Goal: Task Accomplishment & Management: Use online tool/utility

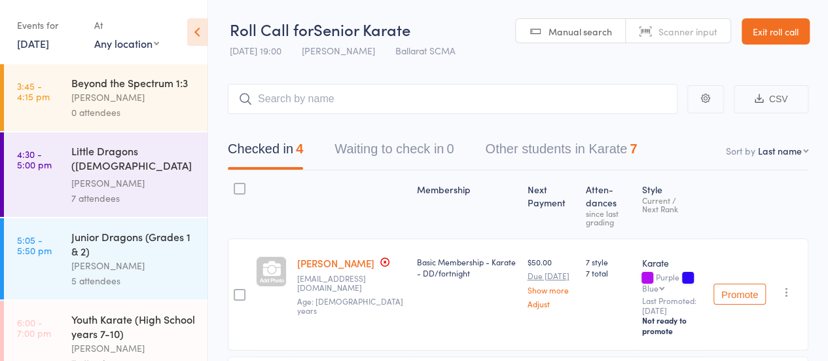
click at [48, 43] on link "[DATE]" at bounding box center [33, 43] width 32 height 14
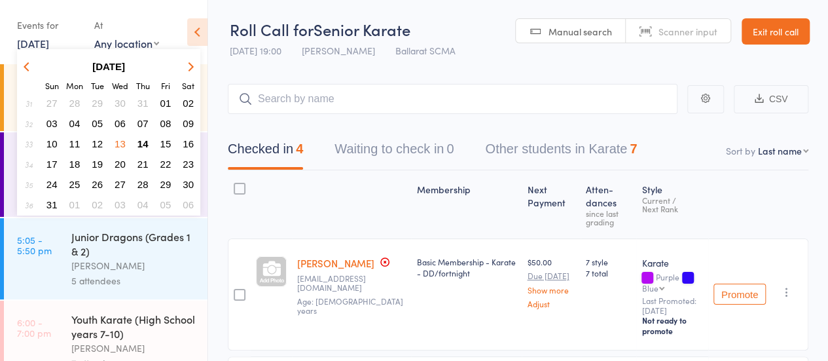
click at [143, 147] on span "14" at bounding box center [143, 143] width 11 height 11
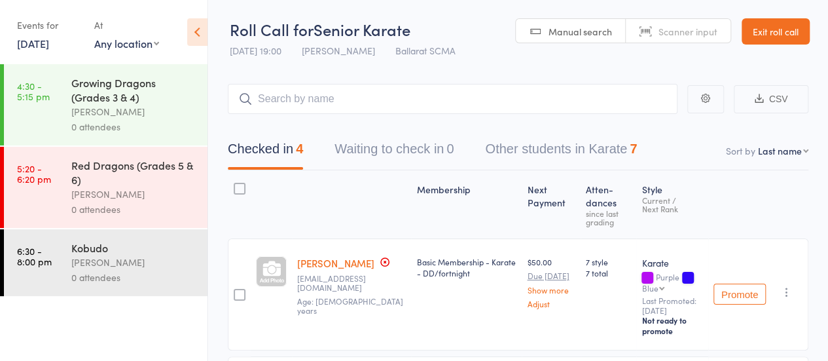
click at [48, 43] on link "[DATE]" at bounding box center [33, 43] width 32 height 14
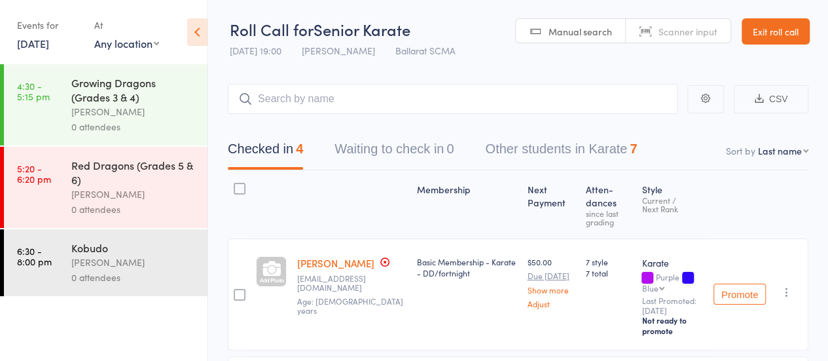
click at [155, 116] on div "[PERSON_NAME]" at bounding box center [133, 111] width 125 height 15
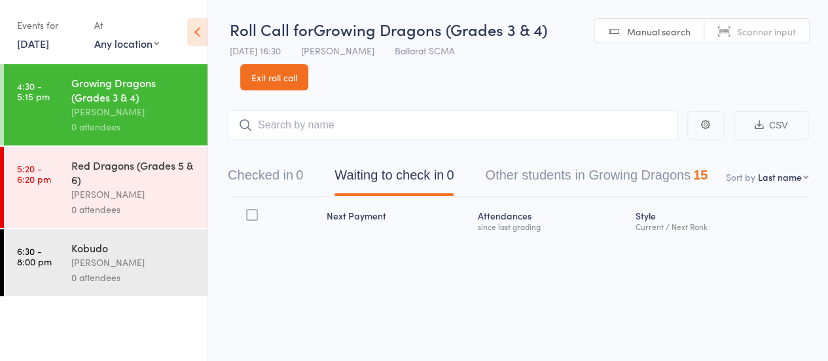
click at [294, 128] on input "search" at bounding box center [453, 125] width 450 height 30
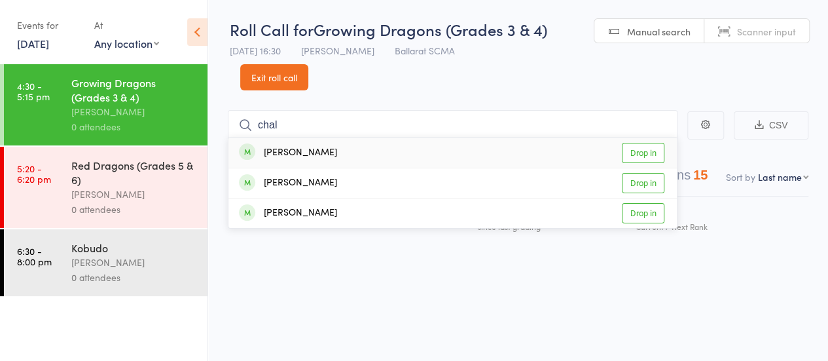
type input "chal"
click at [642, 155] on link "Drop in" at bounding box center [643, 153] width 43 height 20
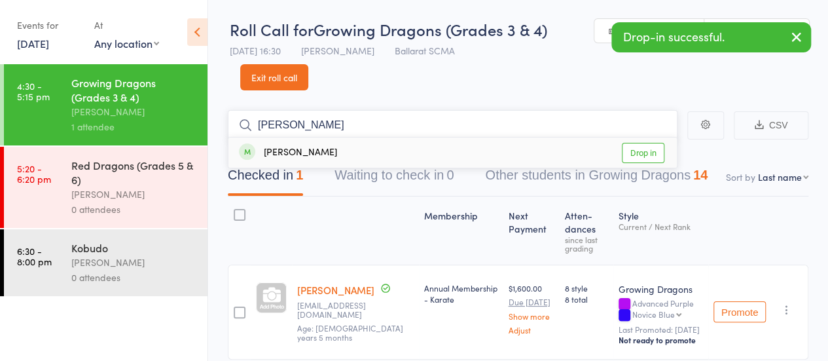
type input "[PERSON_NAME]"
click at [646, 158] on link "Drop in" at bounding box center [643, 153] width 43 height 20
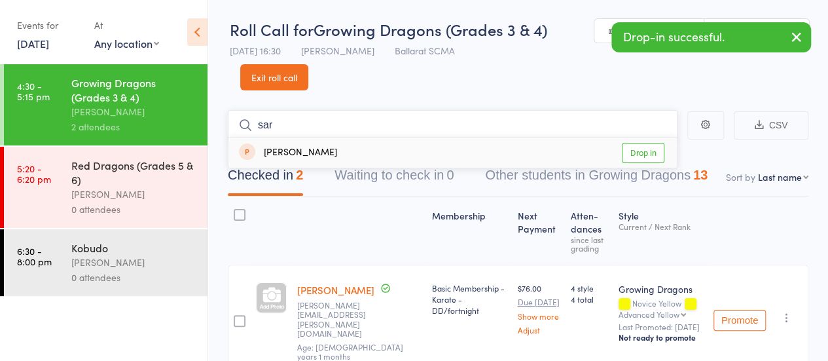
type input "sar"
click at [648, 153] on link "Drop in" at bounding box center [643, 153] width 43 height 20
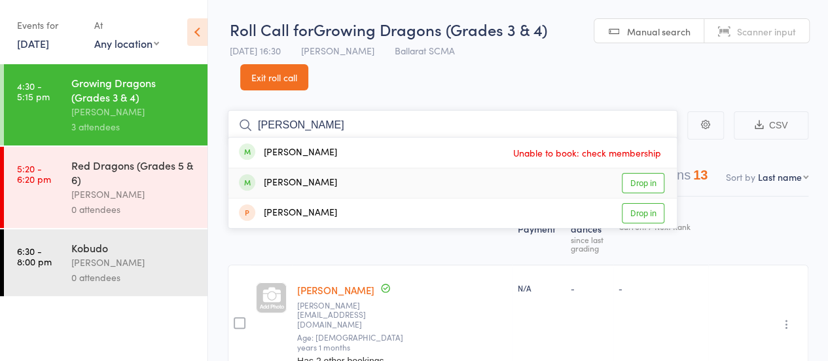
type input "[PERSON_NAME]"
click at [635, 184] on link "Drop in" at bounding box center [643, 183] width 43 height 20
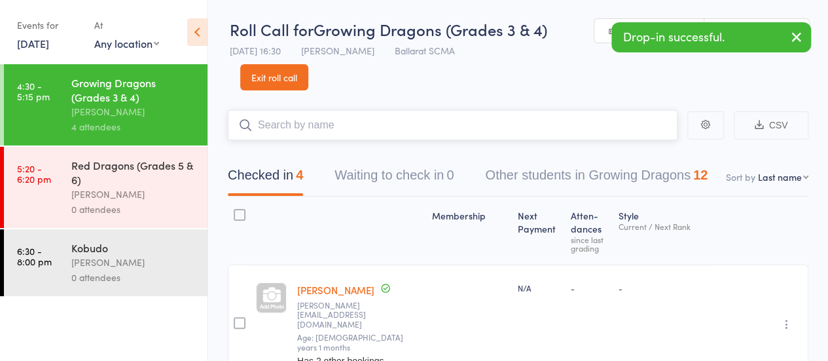
click at [331, 128] on input "search" at bounding box center [453, 125] width 450 height 30
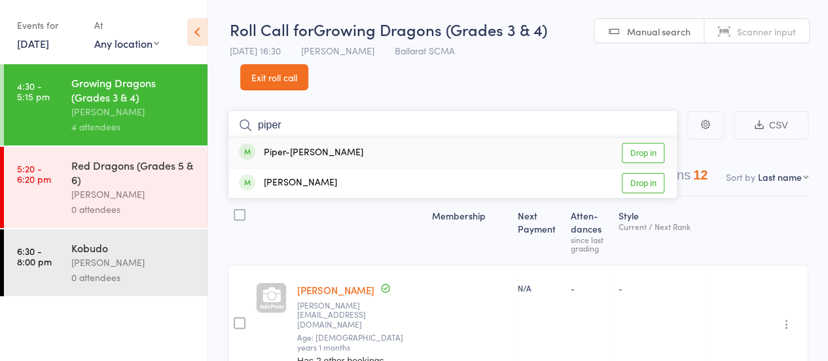
type input "piper"
click at [640, 157] on link "Drop in" at bounding box center [643, 153] width 43 height 20
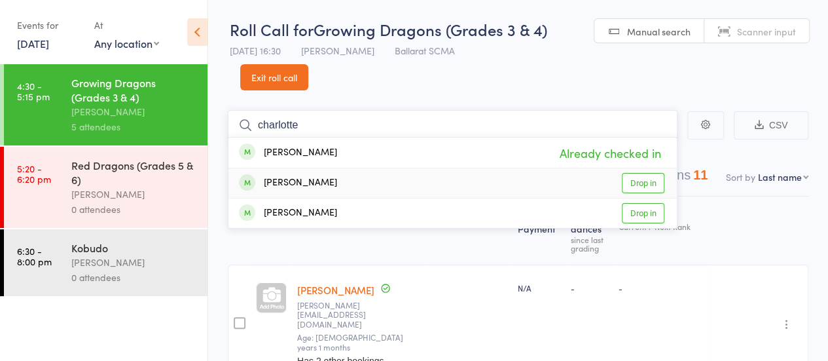
type input "charlotte"
click at [638, 187] on link "Drop in" at bounding box center [643, 183] width 43 height 20
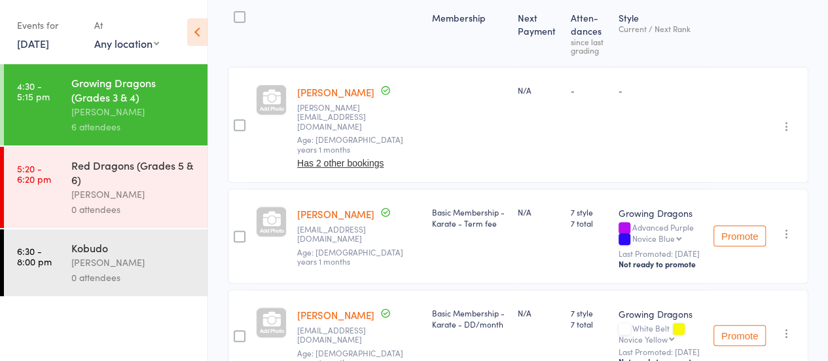
scroll to position [259, 0]
